Goal: Task Accomplishment & Management: Manage account settings

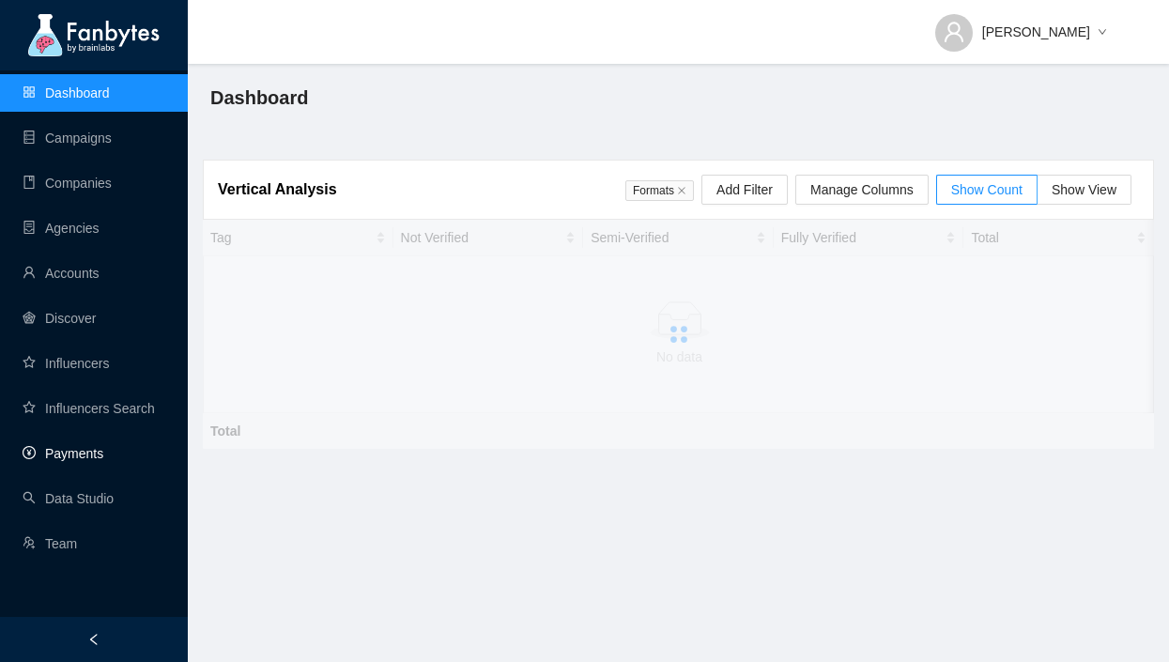
click at [85, 459] on link "Payments" at bounding box center [63, 453] width 81 height 15
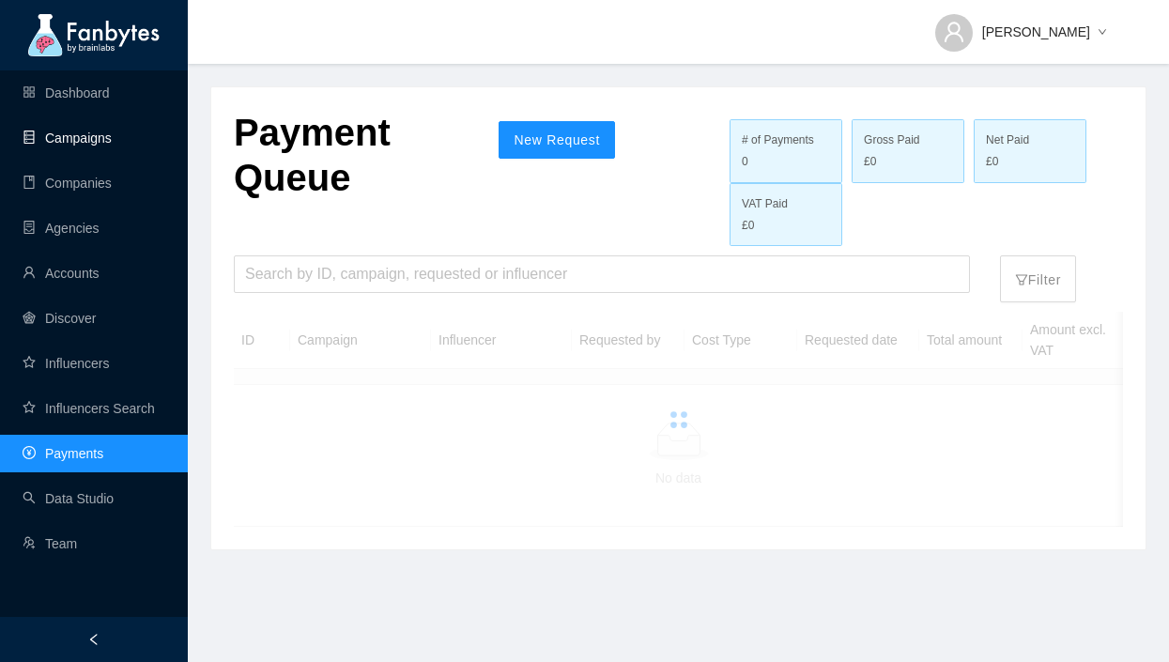
click at [86, 131] on link "Campaigns" at bounding box center [67, 138] width 89 height 15
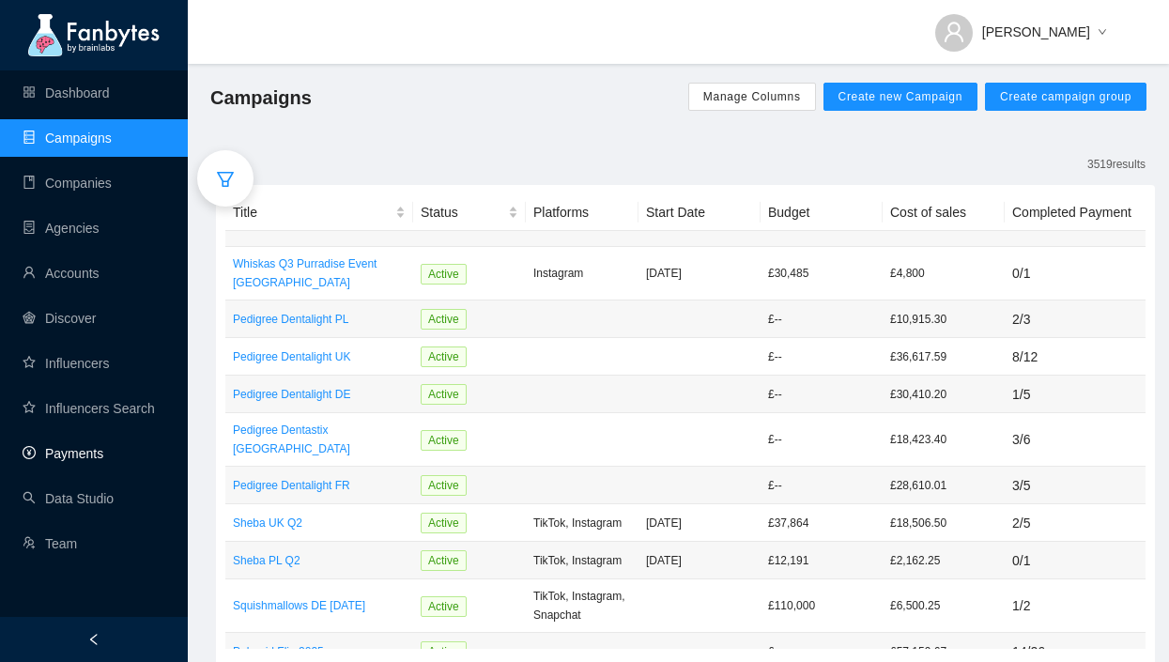
click at [83, 460] on link "Payments" at bounding box center [63, 453] width 81 height 15
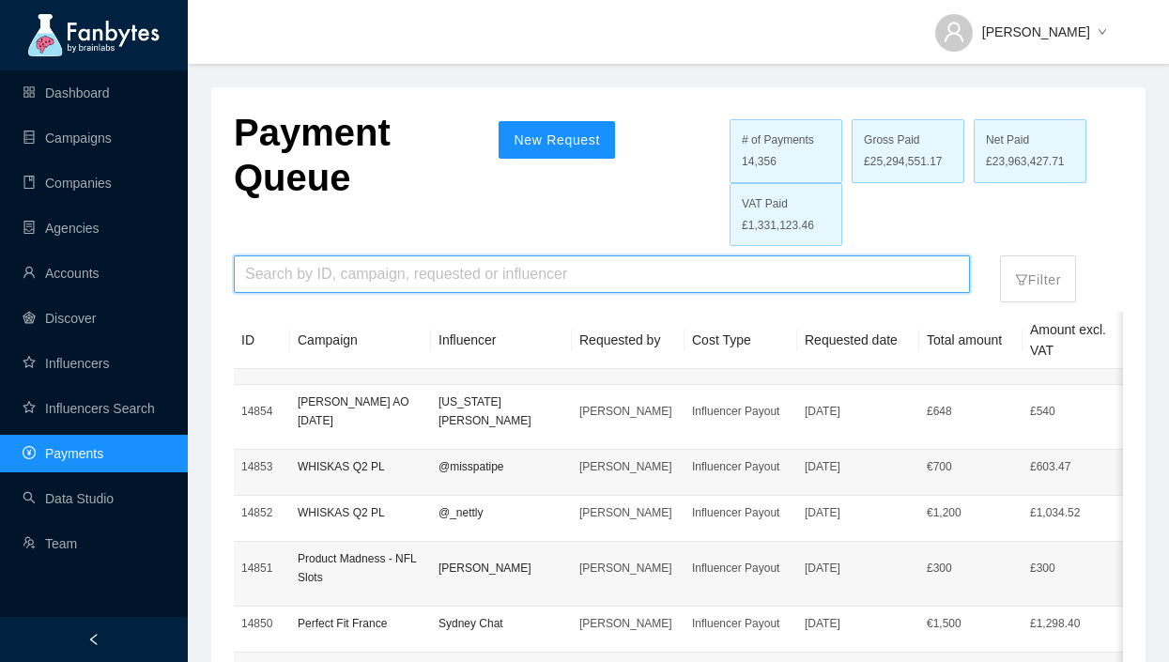
click at [561, 287] on input "search" at bounding box center [602, 274] width 714 height 36
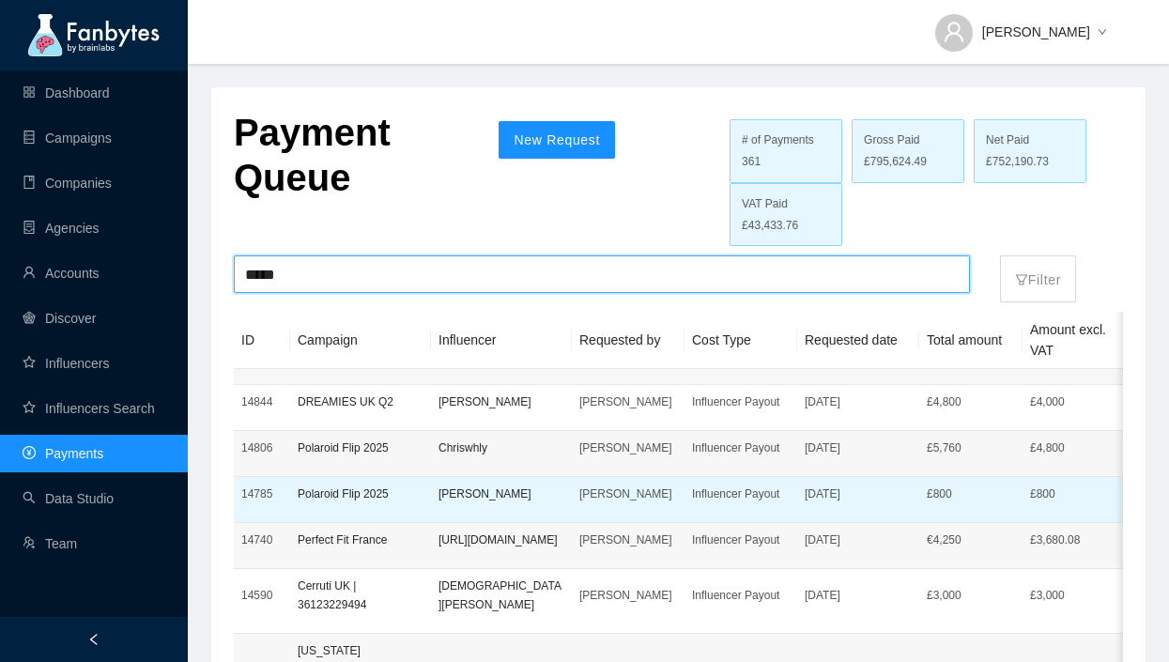
type input "*****"
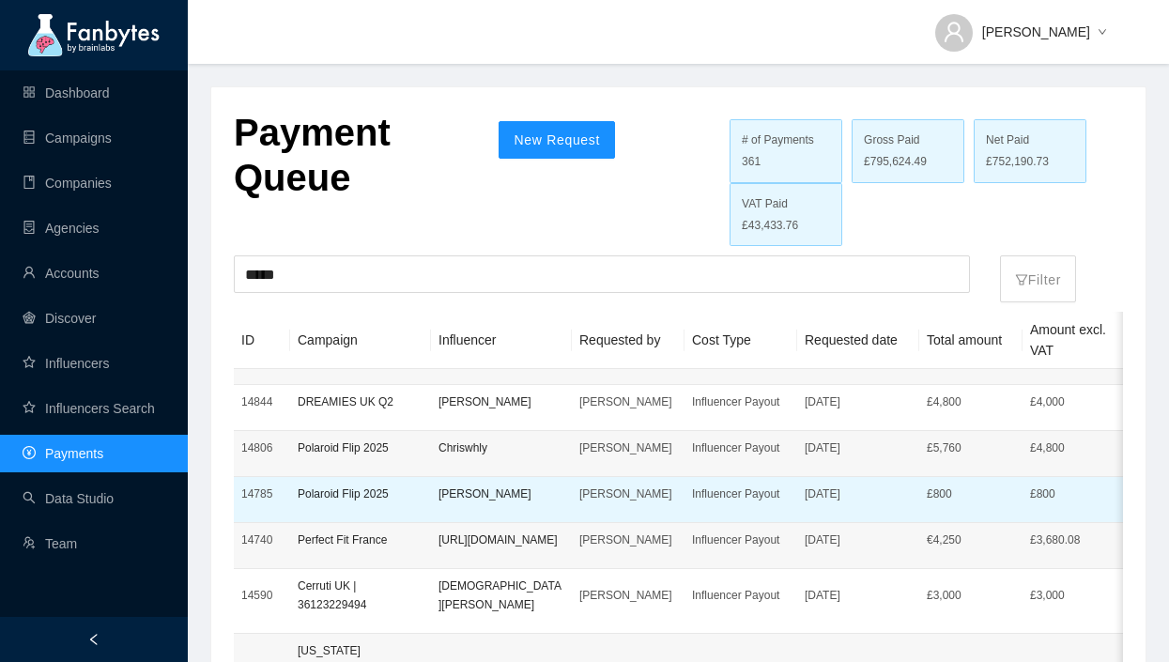
click at [810, 498] on p "[DATE]" at bounding box center [858, 494] width 107 height 19
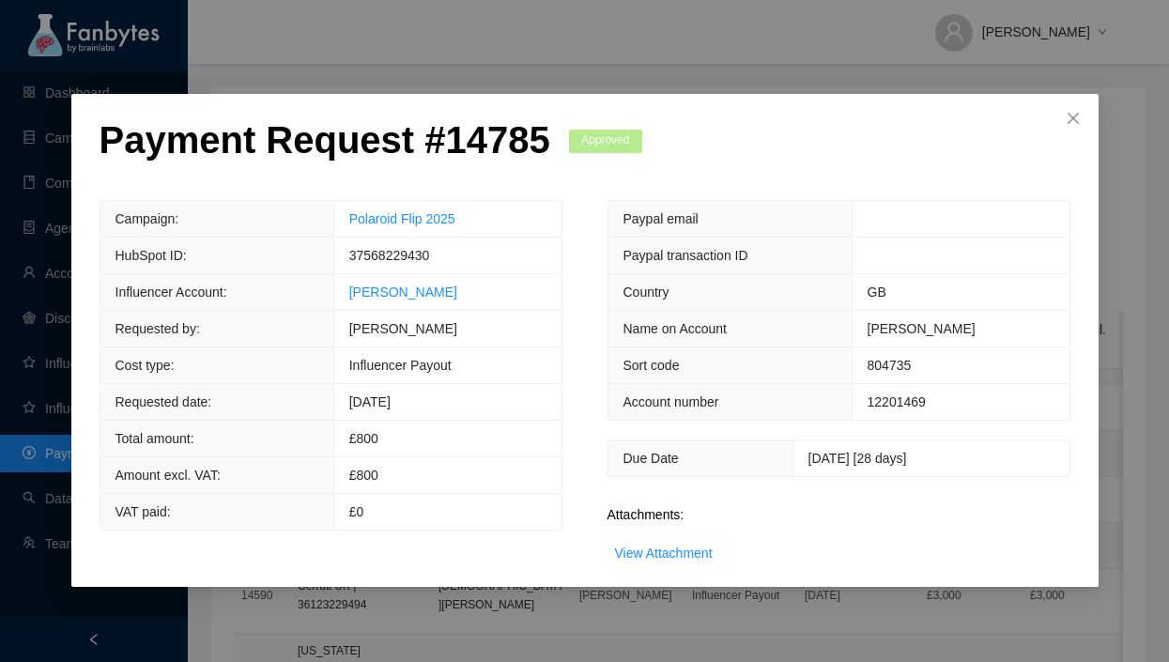
click at [839, 499] on div "Paypal email Paypal transaction ID Country GB Name on Account [PERSON_NAME] Sor…" at bounding box center [839, 381] width 508 height 363
click at [1076, 109] on span "Close" at bounding box center [1073, 119] width 51 height 51
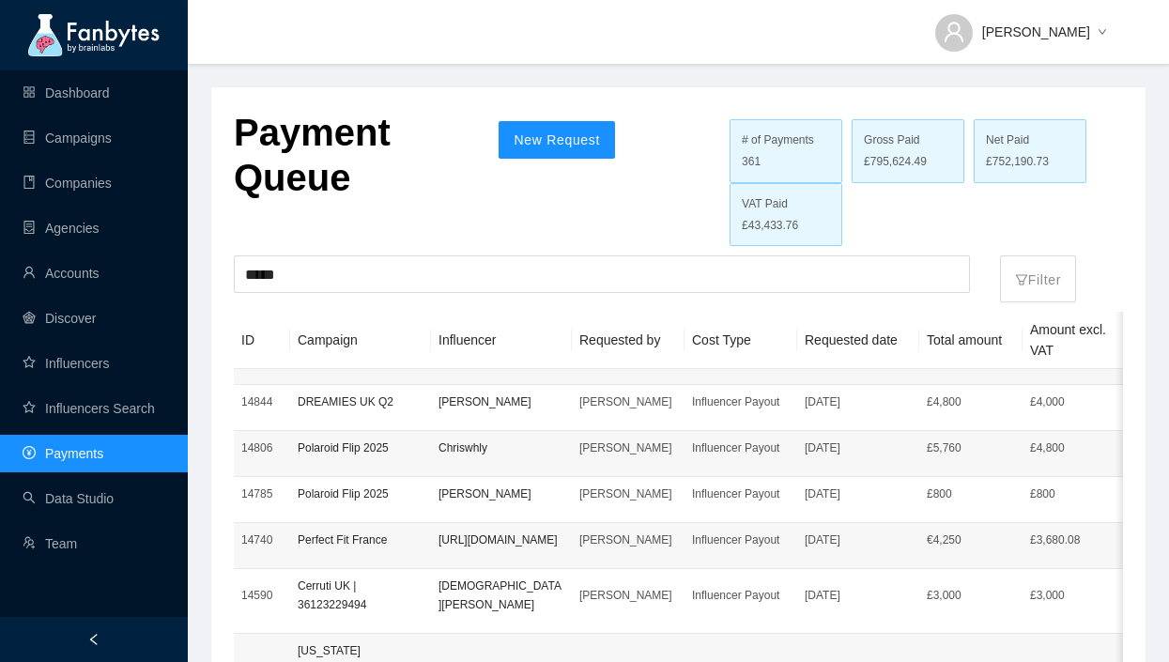
click at [547, 188] on div "Payment Queue New Request # of Payments 361 Gross Paid £795,624.49 Net Paid £75…" at bounding box center [678, 178] width 889 height 136
